Goal: Information Seeking & Learning: Compare options

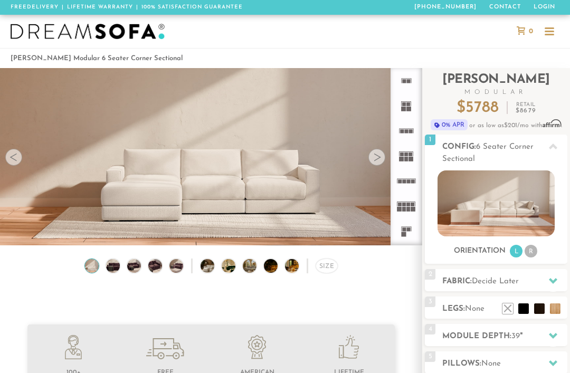
click at [405, 233] on rect at bounding box center [403, 234] width 5 height 5
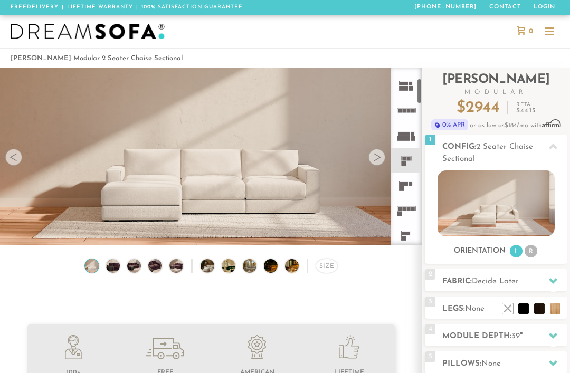
scroll to position [76, 0]
click at [408, 209] on icon at bounding box center [405, 205] width 25 height 25
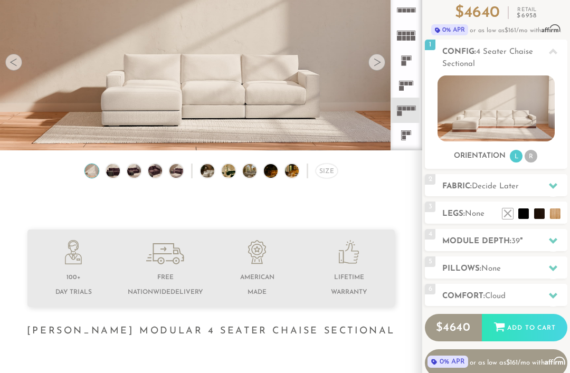
scroll to position [95, 0]
click at [551, 244] on icon at bounding box center [553, 240] width 8 height 8
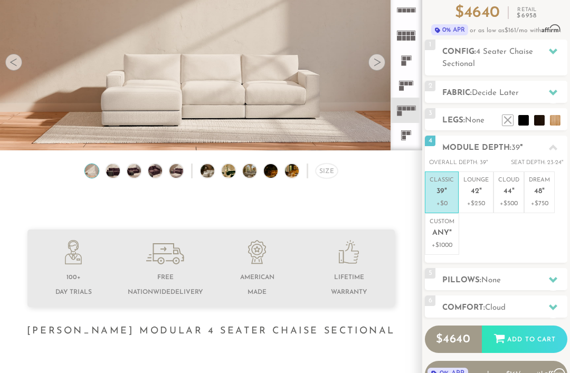
click at [546, 201] on p "+$750" at bounding box center [539, 203] width 21 height 9
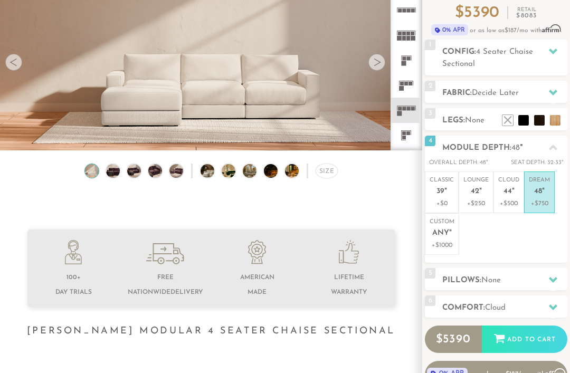
click at [509, 199] on p "+$500" at bounding box center [508, 203] width 21 height 9
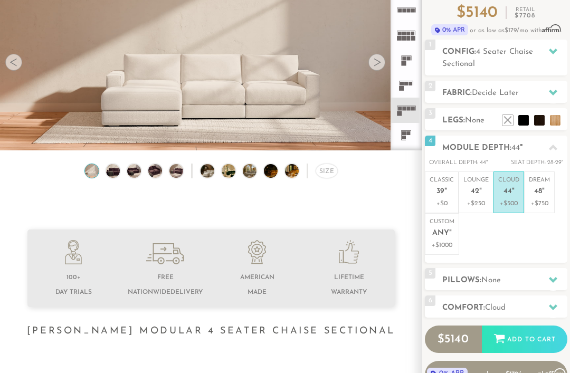
click at [476, 193] on span "42" at bounding box center [474, 191] width 8 height 9
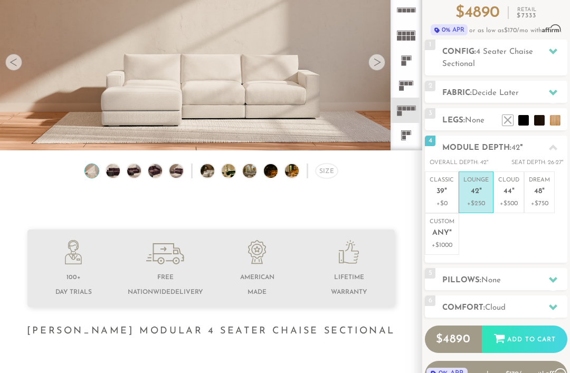
click at [444, 194] on span "39" at bounding box center [440, 191] width 8 height 9
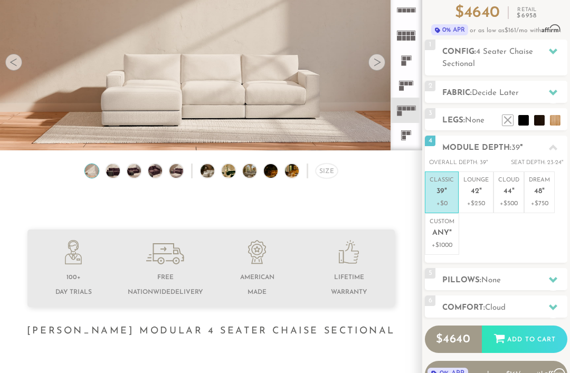
click at [479, 187] on em """ at bounding box center [480, 191] width 3 height 9
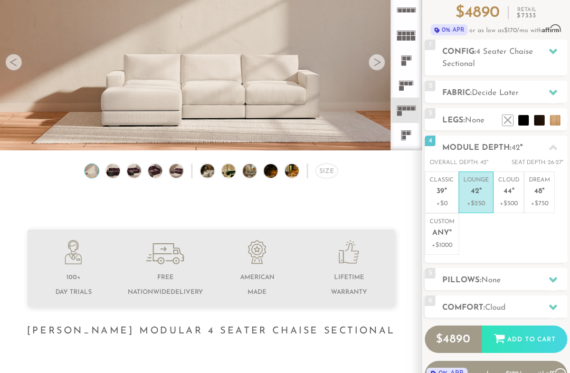
click at [505, 189] on span "44" at bounding box center [507, 191] width 8 height 9
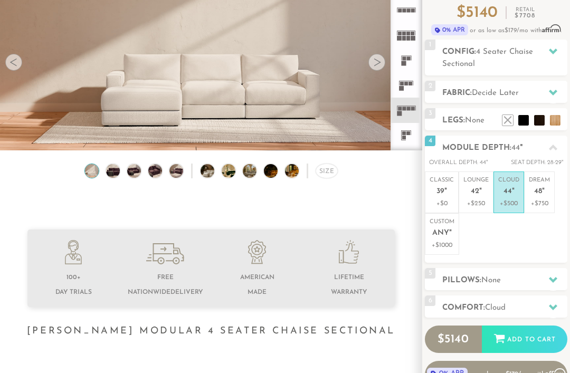
click at [530, 188] on p "Dream 48 "" at bounding box center [539, 187] width 21 height 23
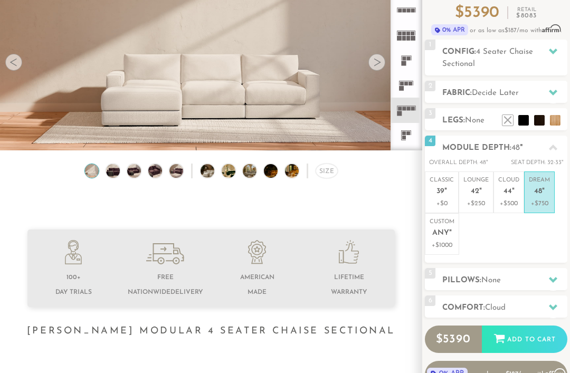
click at [546, 62] on h2 "Config: 4 Seater Chaise Sectional" at bounding box center [504, 58] width 125 height 24
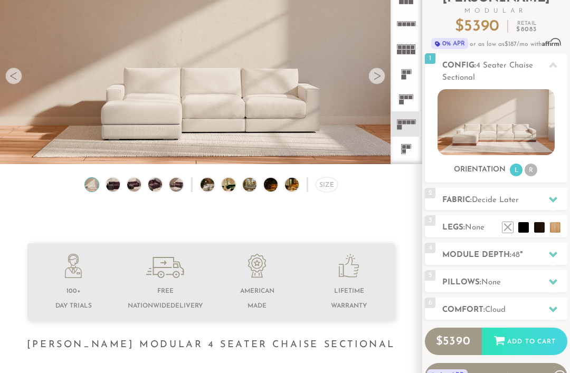
scroll to position [74, 0]
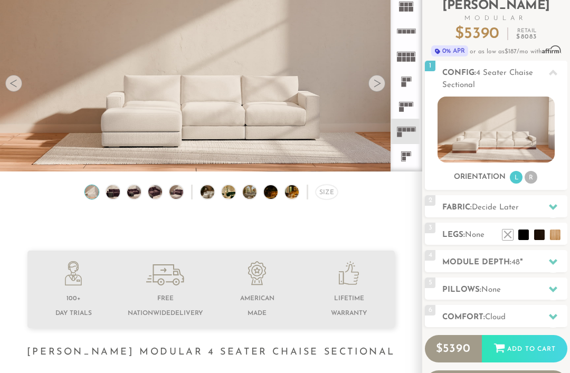
click at [526, 176] on li "R" at bounding box center [530, 177] width 13 height 13
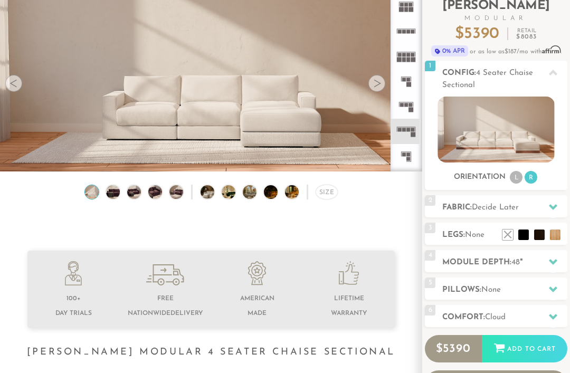
click at [515, 180] on li "L" at bounding box center [516, 177] width 13 height 13
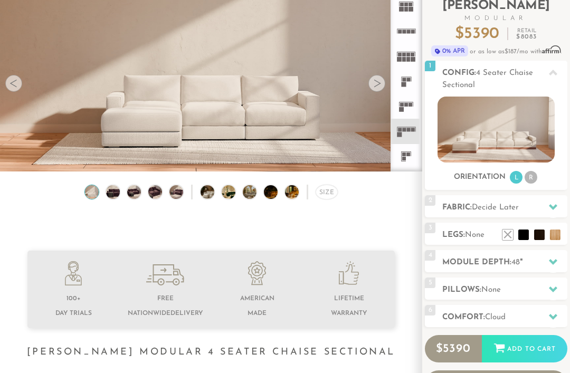
click at [532, 138] on img at bounding box center [495, 130] width 117 height 66
click at [549, 77] on div at bounding box center [553, 73] width 22 height 22
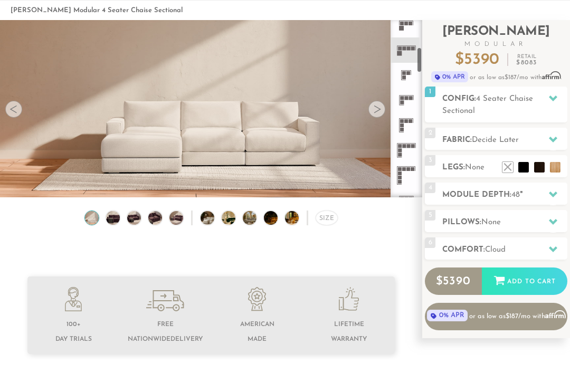
scroll to position [185, 0]
click at [410, 149] on icon at bounding box center [405, 148] width 25 height 25
click at [405, 149] on icon at bounding box center [405, 148] width 25 height 25
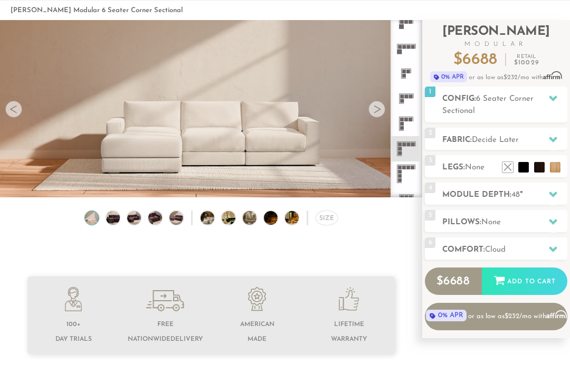
click at [402, 152] on icon at bounding box center [405, 148] width 25 height 25
click at [119, 223] on img at bounding box center [112, 218] width 16 height 14
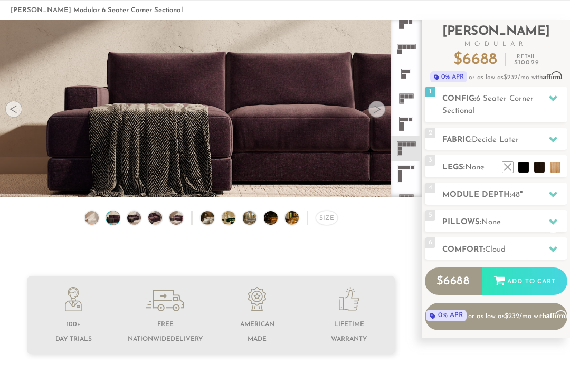
click at [158, 222] on img at bounding box center [155, 218] width 16 height 14
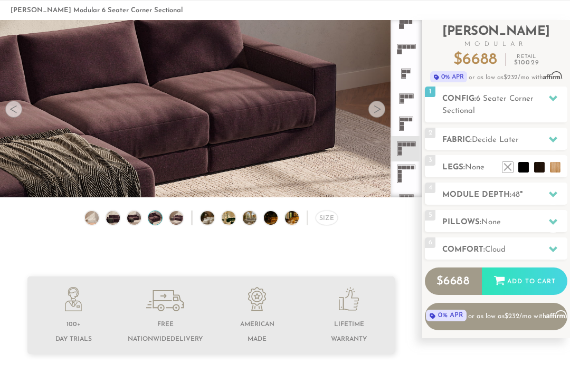
click at [263, 225] on div "Size" at bounding box center [211, 220] width 422 height 20
click at [273, 222] on img at bounding box center [276, 218] width 24 height 14
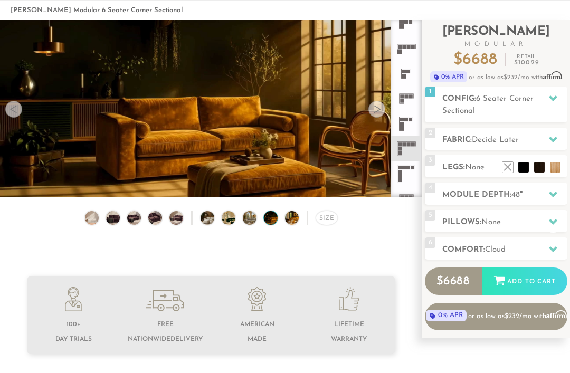
click at [269, 218] on img at bounding box center [276, 218] width 24 height 14
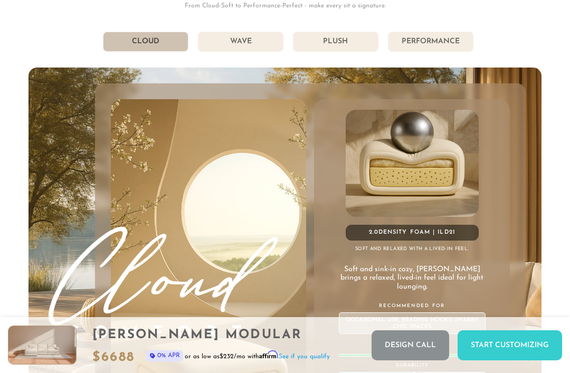
scroll to position [4958, 0]
click at [359, 48] on li "Plush" at bounding box center [335, 42] width 85 height 20
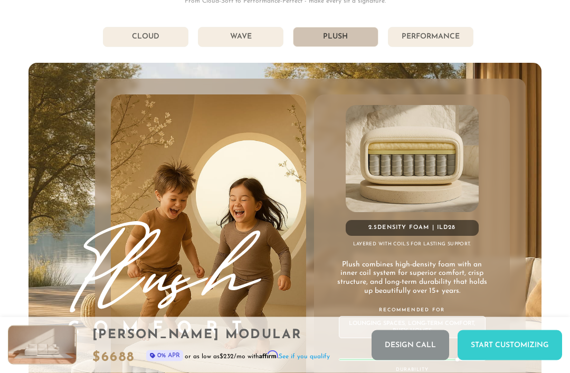
click at [426, 36] on li "Performance" at bounding box center [430, 37] width 85 height 20
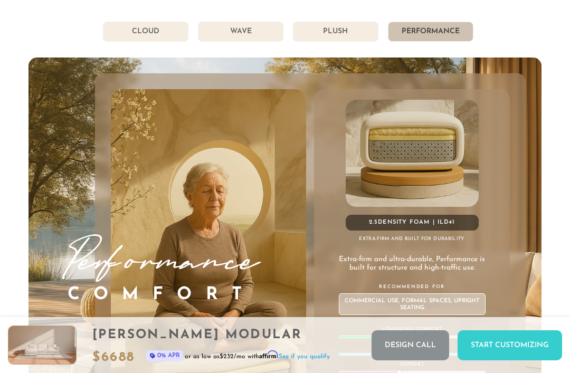
scroll to position [4968, 0]
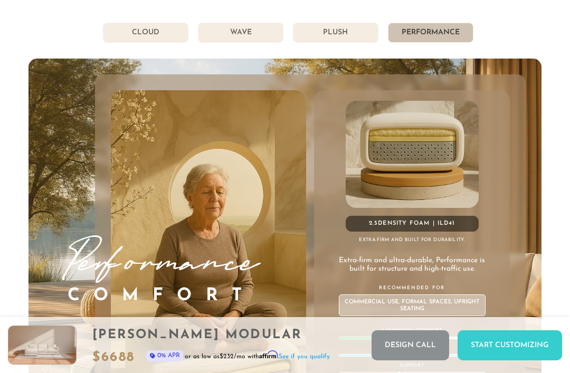
click at [356, 39] on li "Plush" at bounding box center [335, 33] width 85 height 20
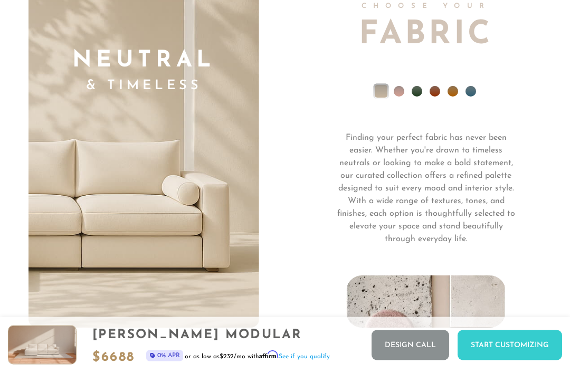
scroll to position [6638, 0]
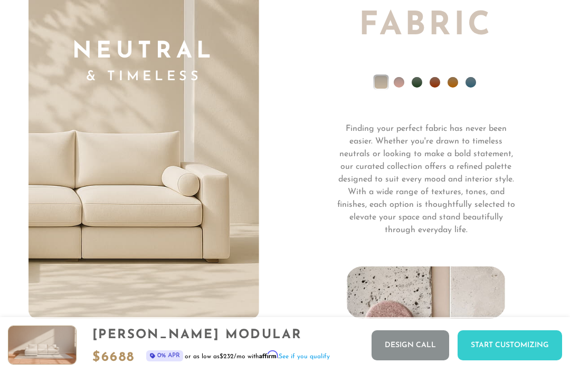
click at [467, 81] on ul at bounding box center [426, 85] width 230 height 42
click at [470, 77] on li at bounding box center [470, 82] width 11 height 11
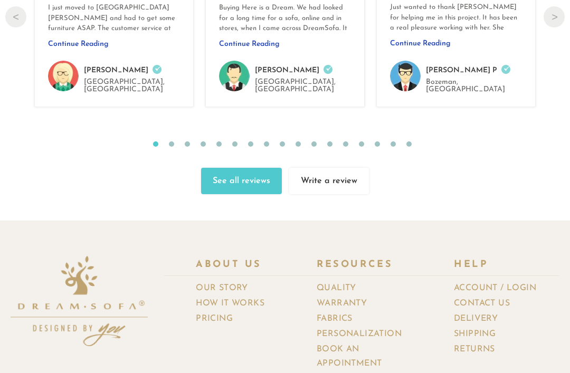
scroll to position [10116, 0]
